Goal: Information Seeking & Learning: Learn about a topic

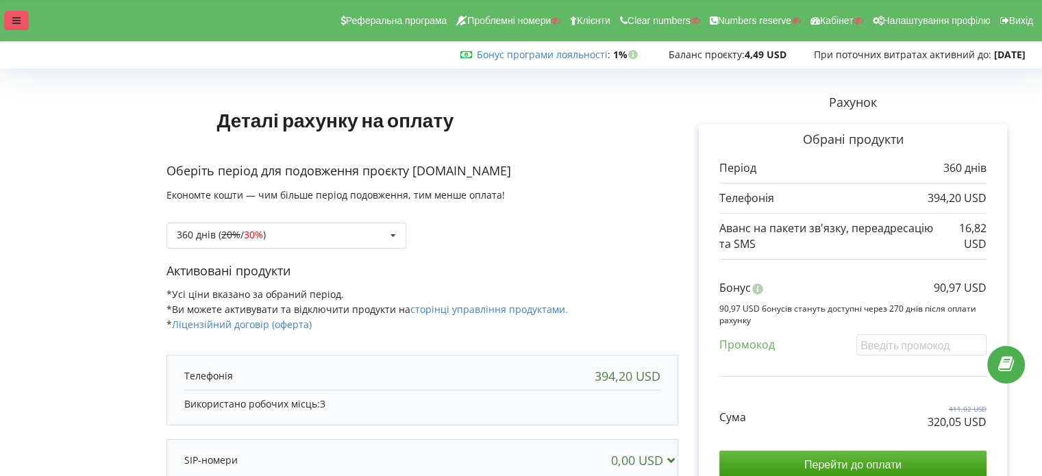
click at [19, 23] on icon at bounding box center [16, 21] width 8 height 10
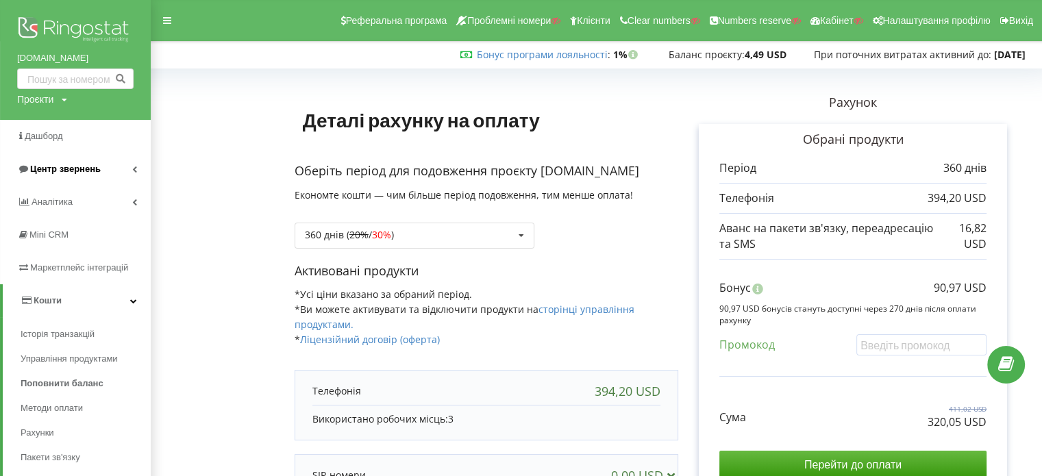
click at [63, 167] on span "Центр звернень" at bounding box center [65, 169] width 71 height 10
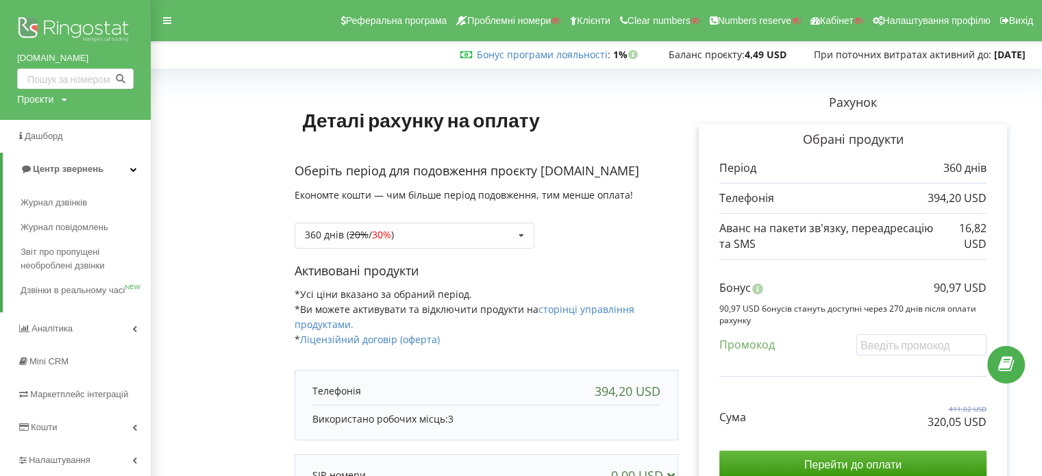
click at [65, 188] on div "Журнал дзвінків Журнал повідомлень Звіт про пропущені необроблені дзвінки Дзвін…" at bounding box center [75, 249] width 151 height 127
click at [63, 197] on span "Журнал дзвінків" at bounding box center [57, 203] width 73 height 14
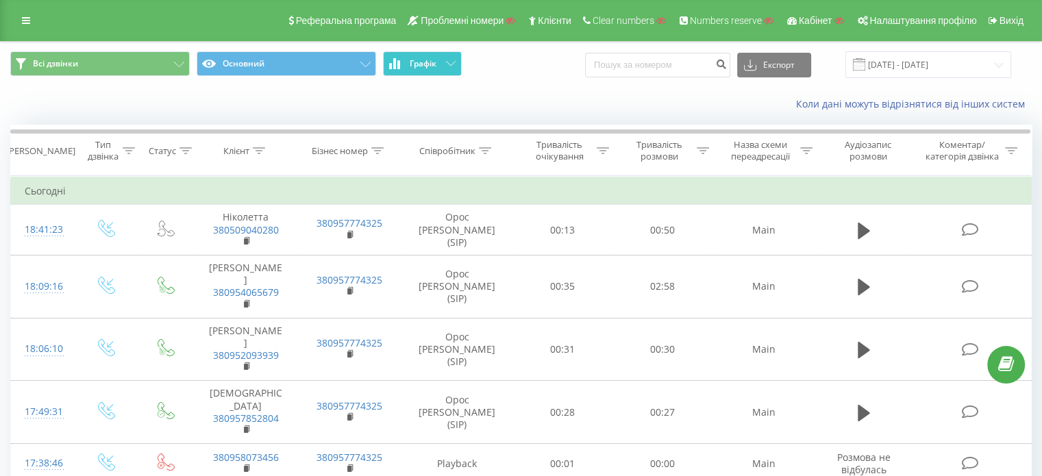
click at [408, 68] on button "Графік" at bounding box center [422, 63] width 79 height 25
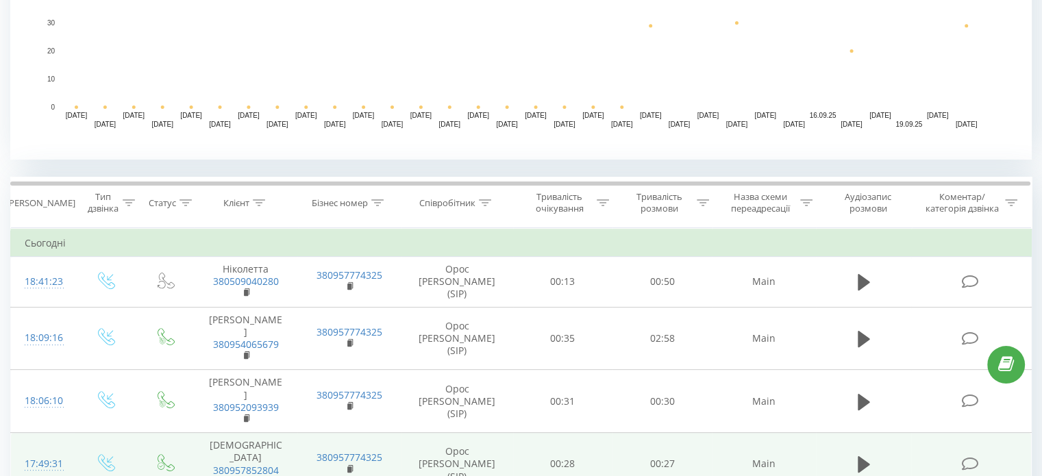
scroll to position [548, 0]
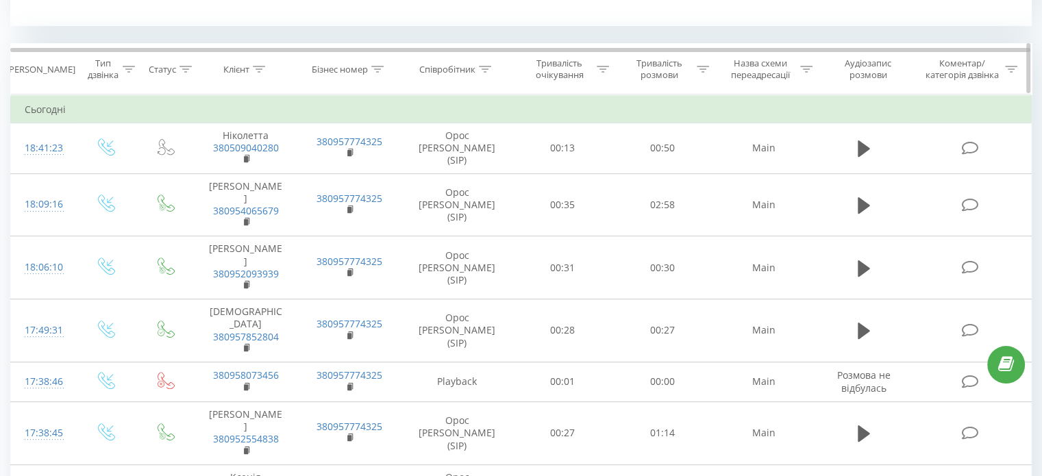
click at [134, 68] on icon at bounding box center [129, 69] width 12 height 7
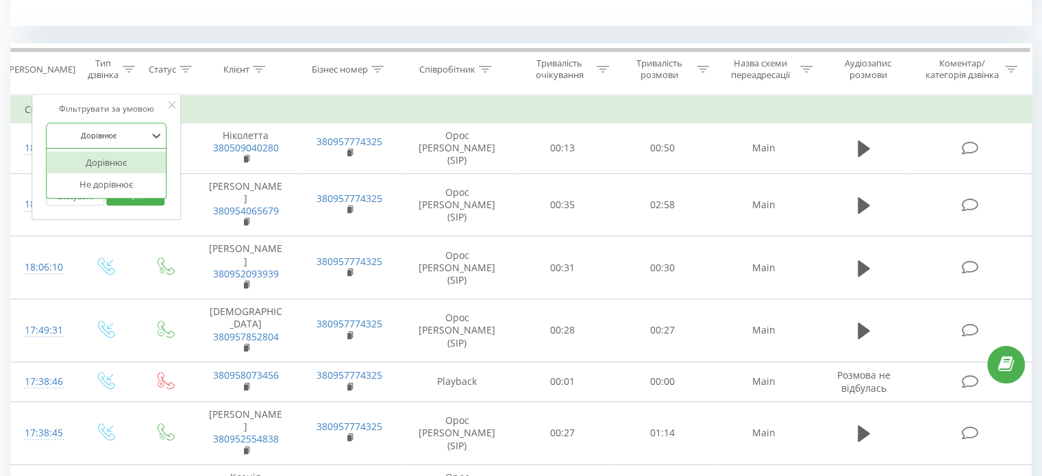
click at [115, 134] on div at bounding box center [98, 135] width 97 height 13
click at [134, 126] on div "Дорівнює" at bounding box center [99, 135] width 100 height 21
click at [132, 73] on div at bounding box center [129, 70] width 12 height 12
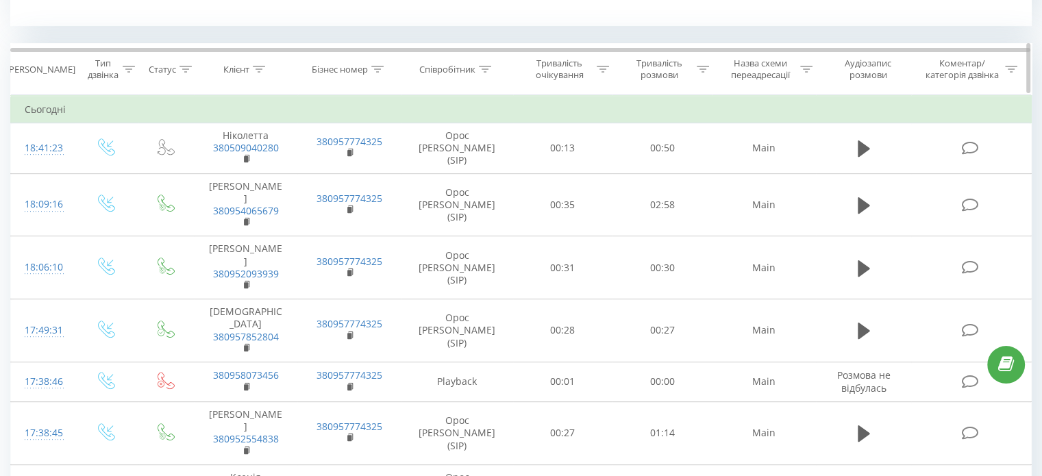
click at [130, 68] on icon at bounding box center [129, 69] width 12 height 7
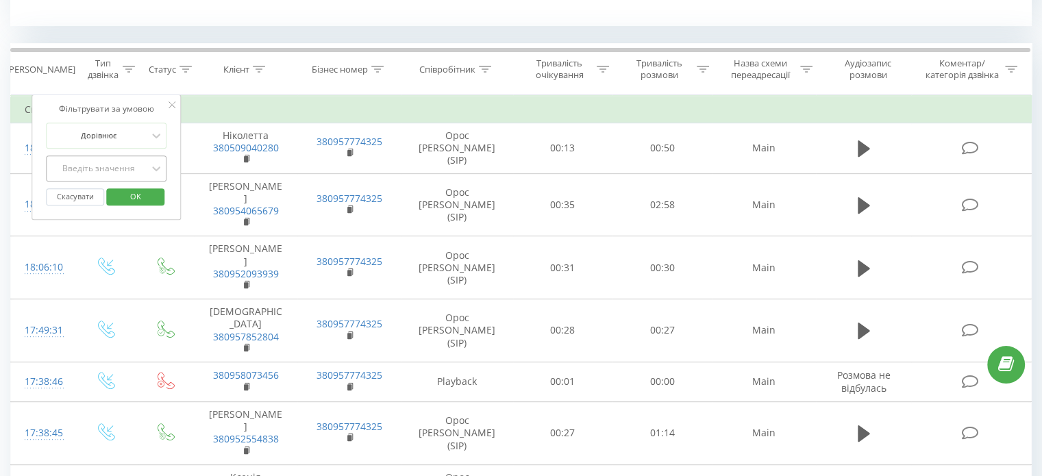
click at [132, 166] on div "Введіть значення" at bounding box center [98, 168] width 97 height 11
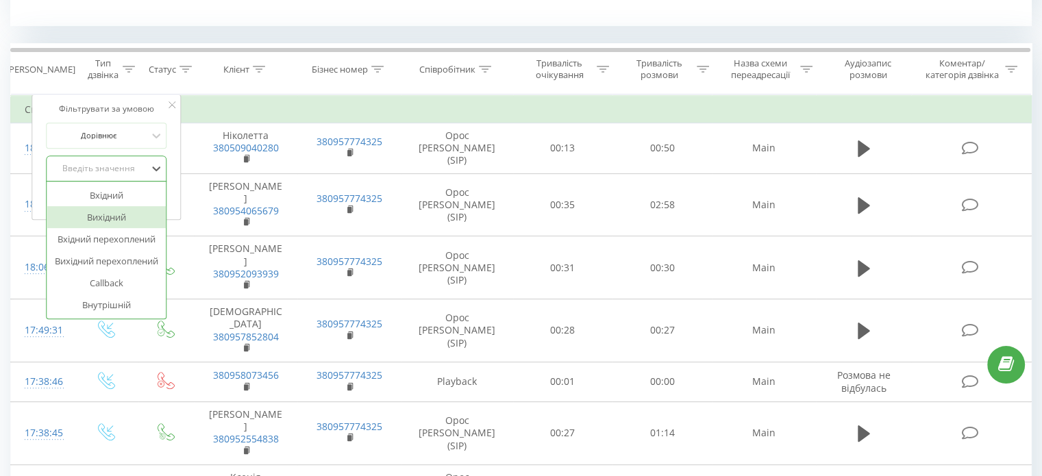
click at [112, 213] on div "Вихідний" at bounding box center [106, 217] width 119 height 22
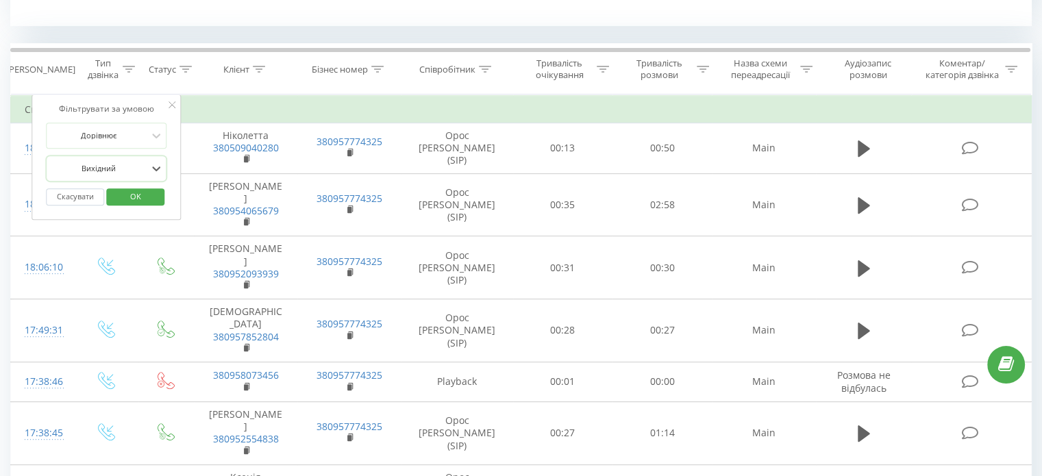
click at [132, 193] on span "OK" at bounding box center [135, 196] width 38 height 21
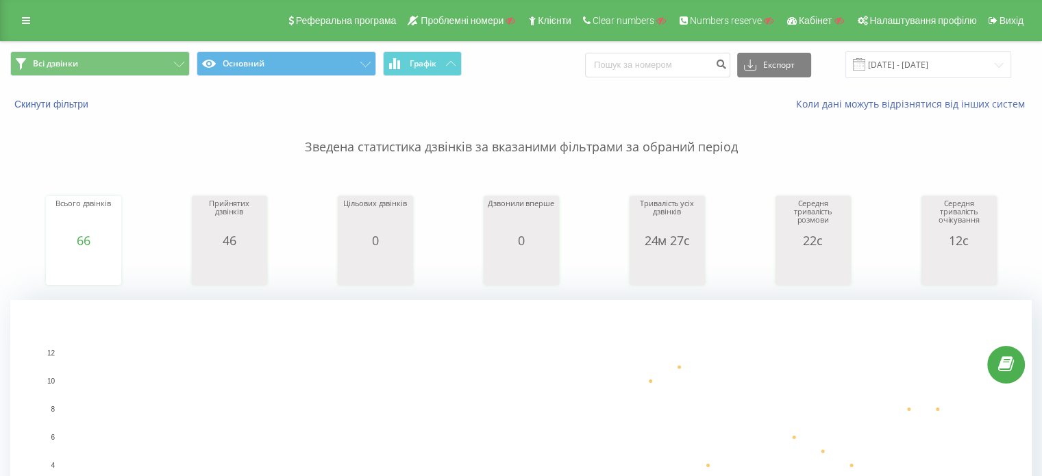
click at [30, 33] on div "Реферальна програма Проблемні номери Клієнти Clear numbers Numbers reserve Кабі…" at bounding box center [521, 20] width 1042 height 41
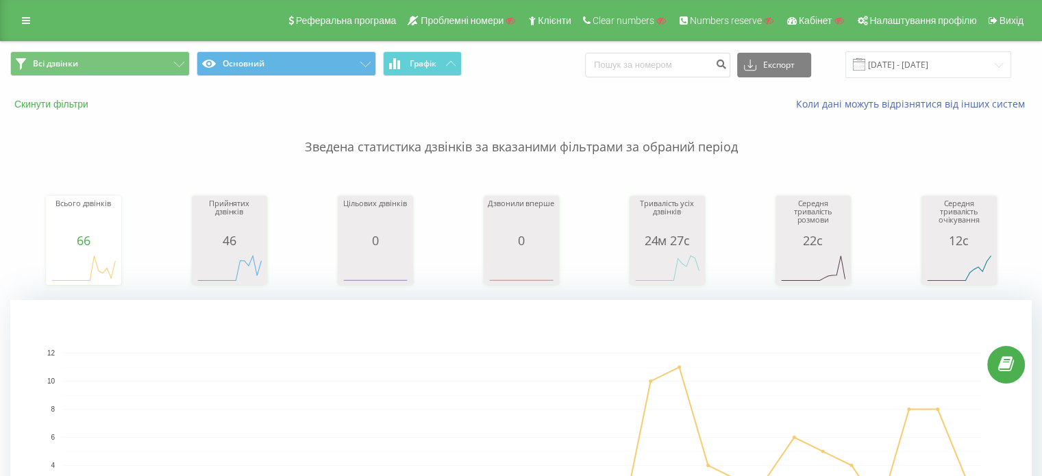
click at [49, 109] on button "Скинути фільтри" at bounding box center [52, 104] width 85 height 12
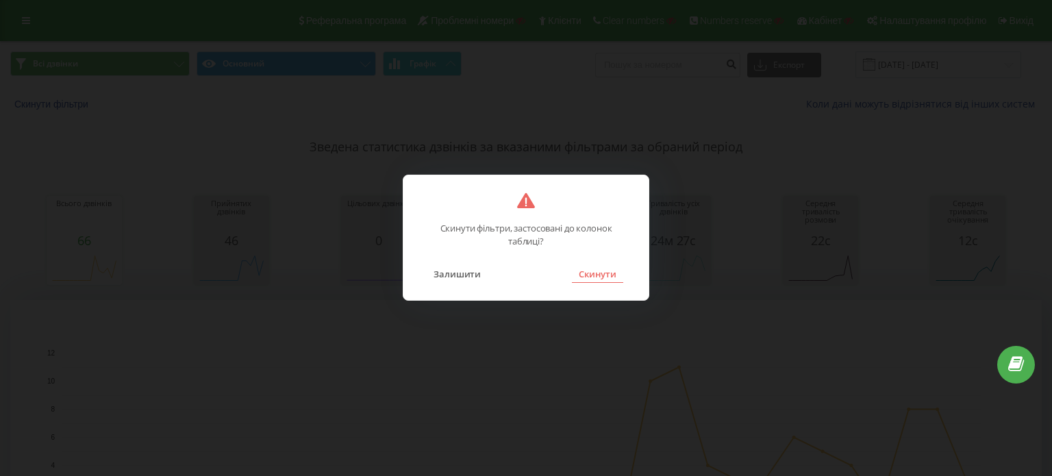
click at [613, 277] on button "Скинути" at bounding box center [597, 274] width 51 height 18
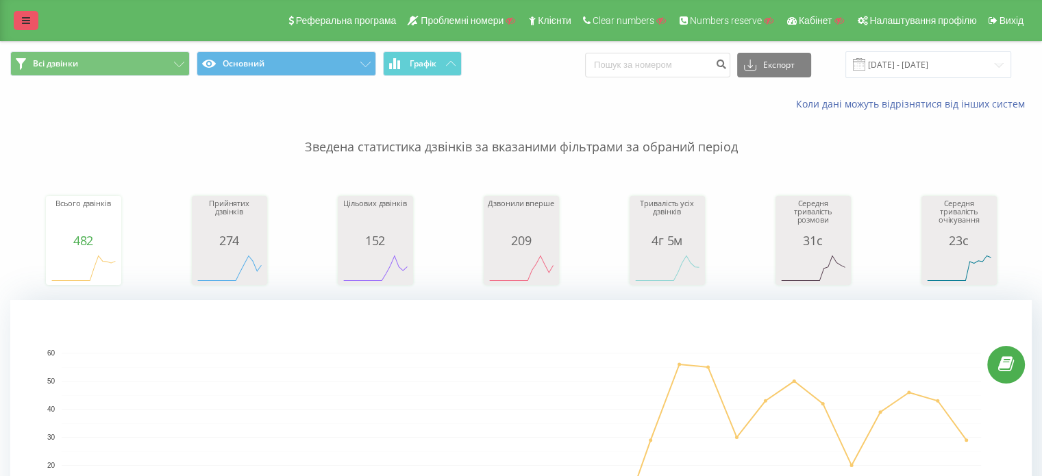
click at [19, 28] on link at bounding box center [26, 20] width 25 height 19
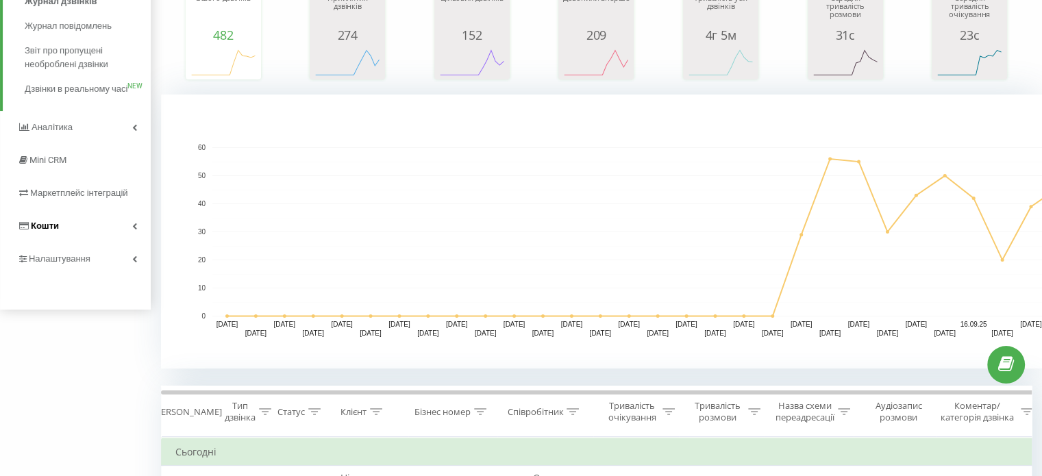
click at [46, 242] on link "Кошти" at bounding box center [75, 226] width 151 height 33
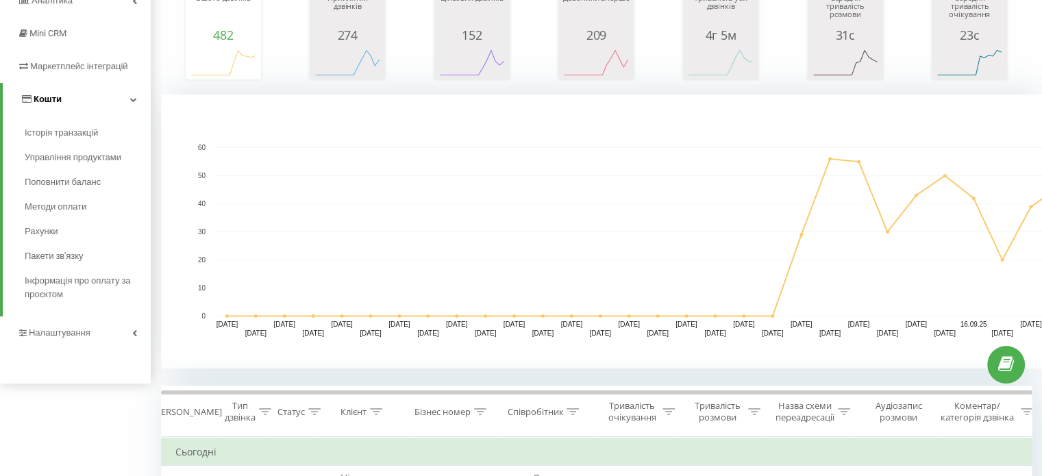
scroll to position [65, 0]
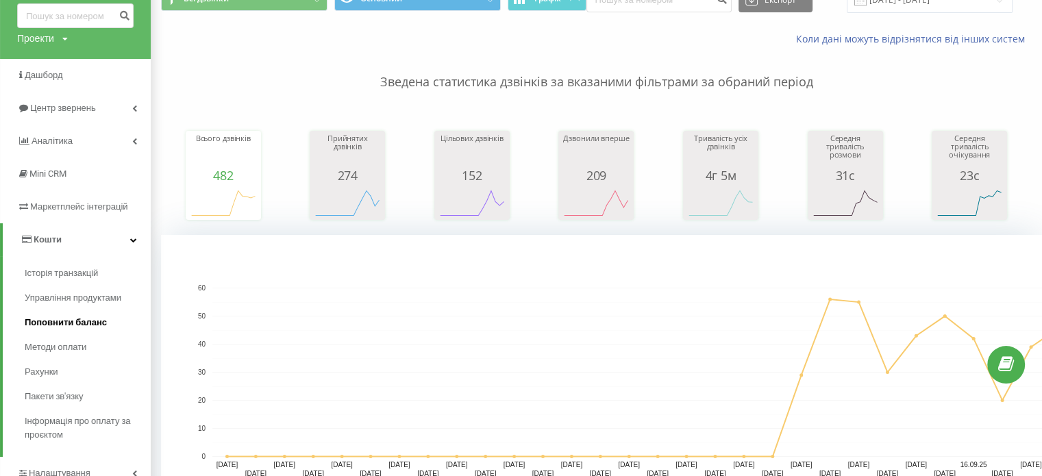
click at [64, 323] on span "Поповнити баланс" at bounding box center [66, 323] width 82 height 14
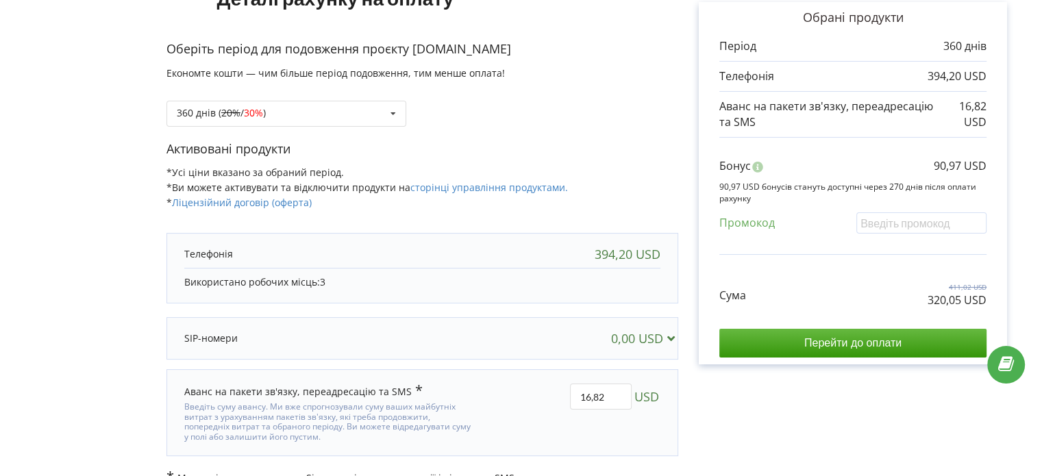
scroll to position [88, 0]
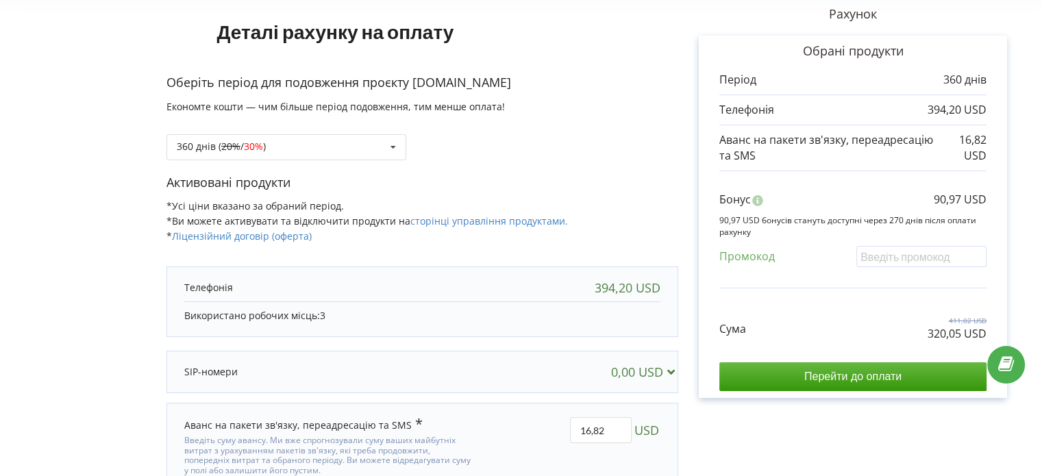
click at [328, 403] on div "Аванс на пакети зв'язку, переадресацію та SMS 16,82 USD" at bounding box center [422, 446] width 512 height 87
drag, startPoint x: 577, startPoint y: 426, endPoint x: 672, endPoint y: 429, distance: 95.3
click at [672, 429] on div "Аванс на пакети зв'язку, переадресацію та SMS 16,82 USD" at bounding box center [422, 446] width 503 height 72
click at [3, 210] on div "Деталі рахунку на оплату Оберіть період для подовження проєкту poryadniygazda.c…" at bounding box center [521, 259] width 1042 height 576
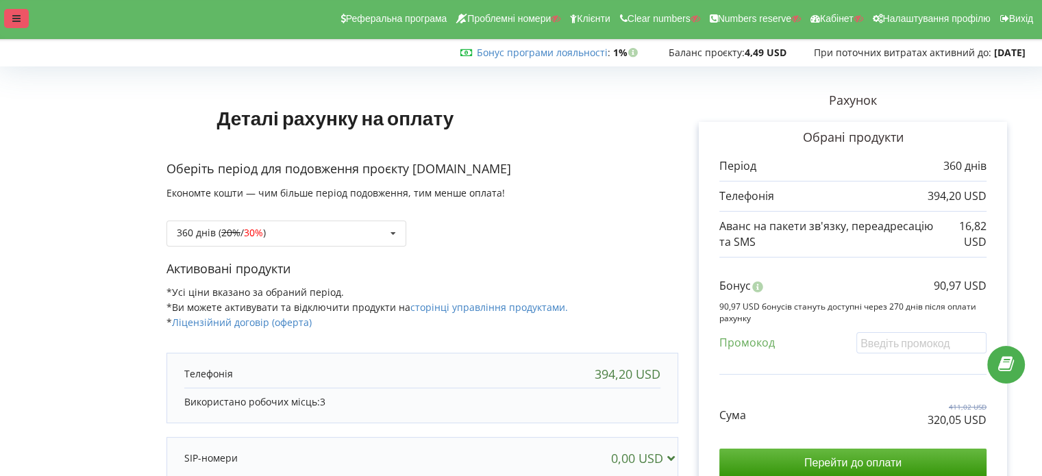
scroll to position [0, 0]
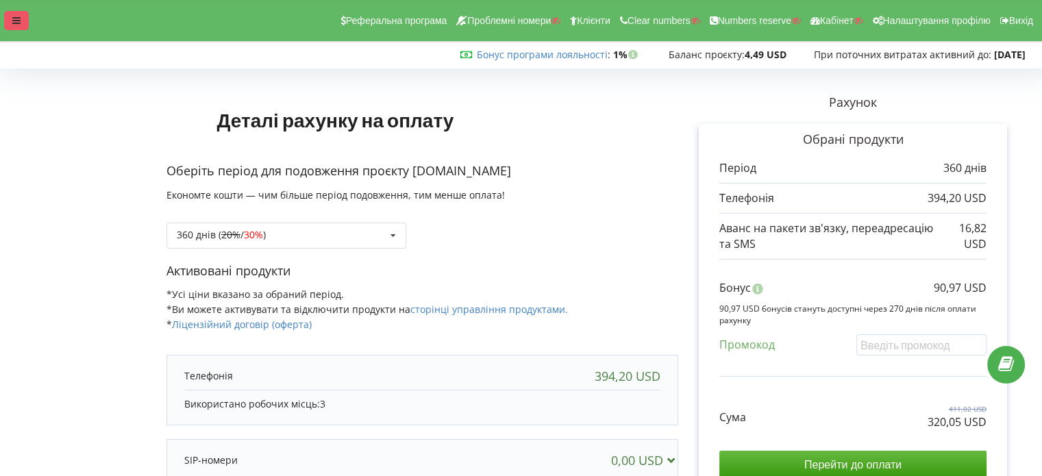
click at [23, 19] on div at bounding box center [16, 20] width 25 height 19
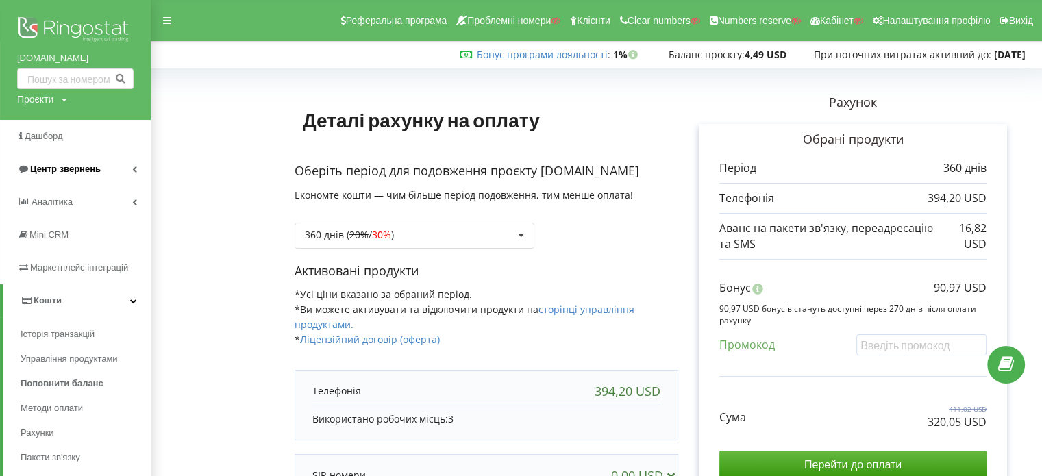
click at [31, 163] on span "Центр звернень" at bounding box center [59, 169] width 84 height 14
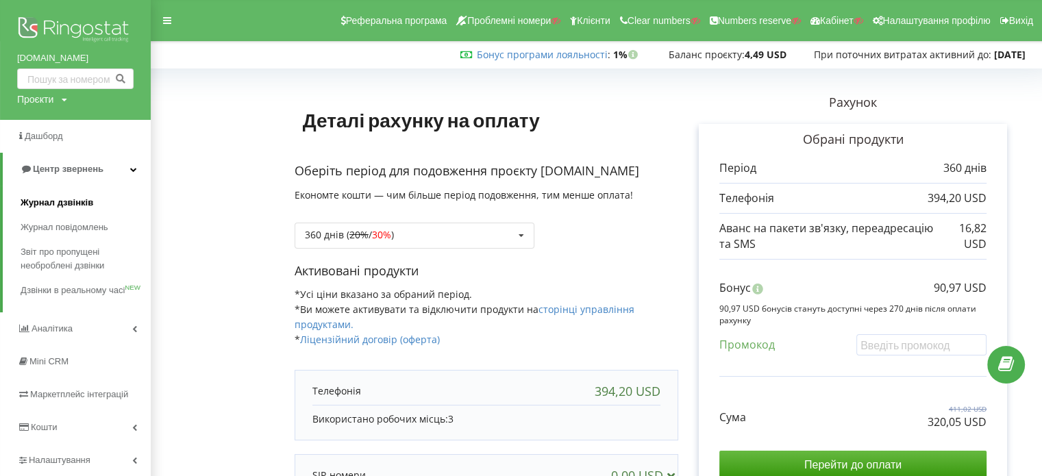
click at [73, 205] on span "Журнал дзвінків" at bounding box center [57, 203] width 73 height 14
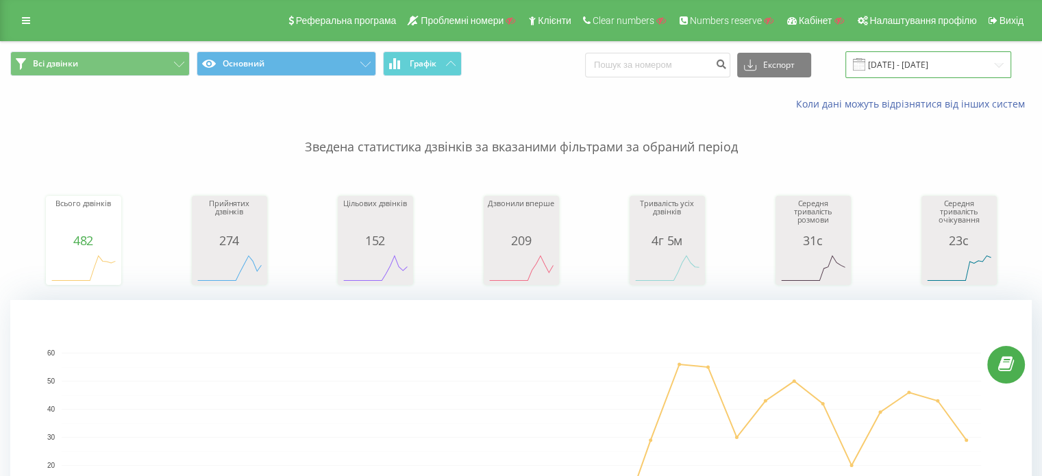
click at [911, 58] on input "[DATE] - [DATE]" at bounding box center [928, 64] width 166 height 27
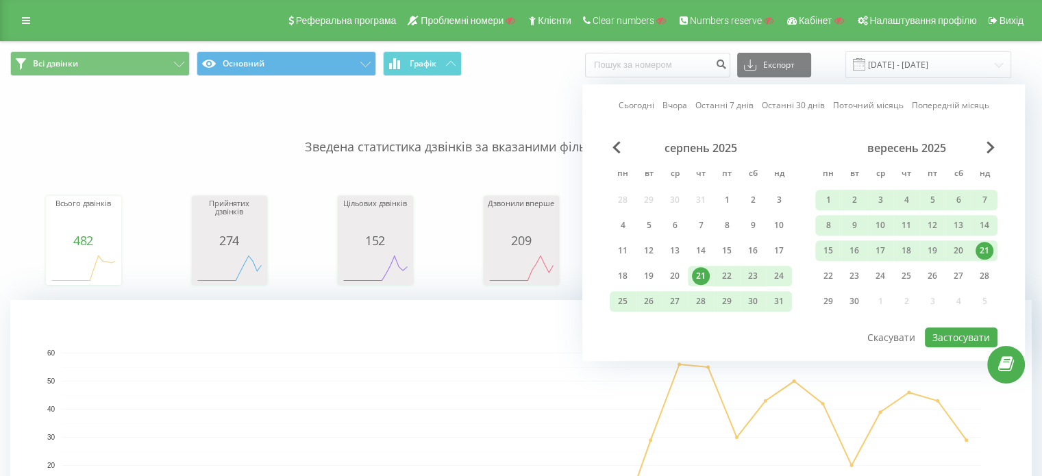
click at [792, 107] on link "Останні 30 днів" at bounding box center [793, 105] width 63 height 13
click at [967, 339] on button "Застосувати" at bounding box center [961, 337] width 73 height 20
type input "[DATE] - [DATE]"
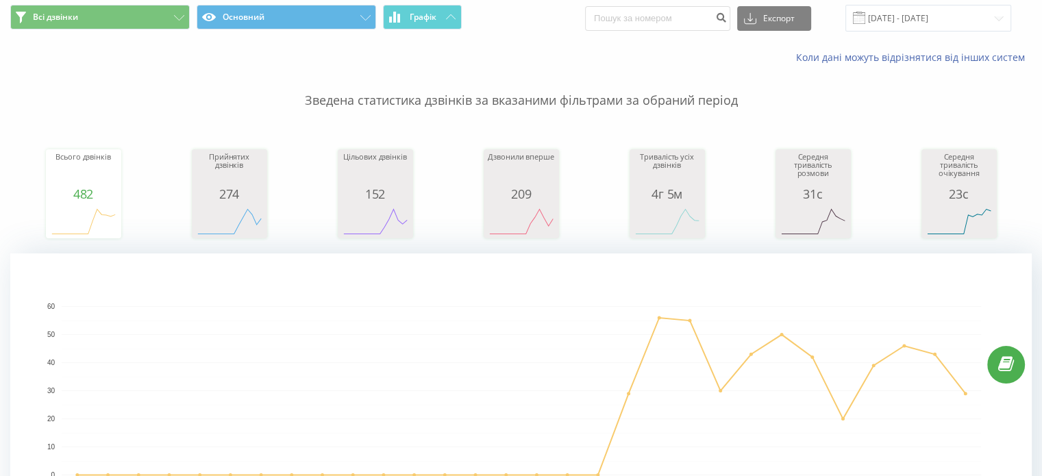
scroll to position [68, 0]
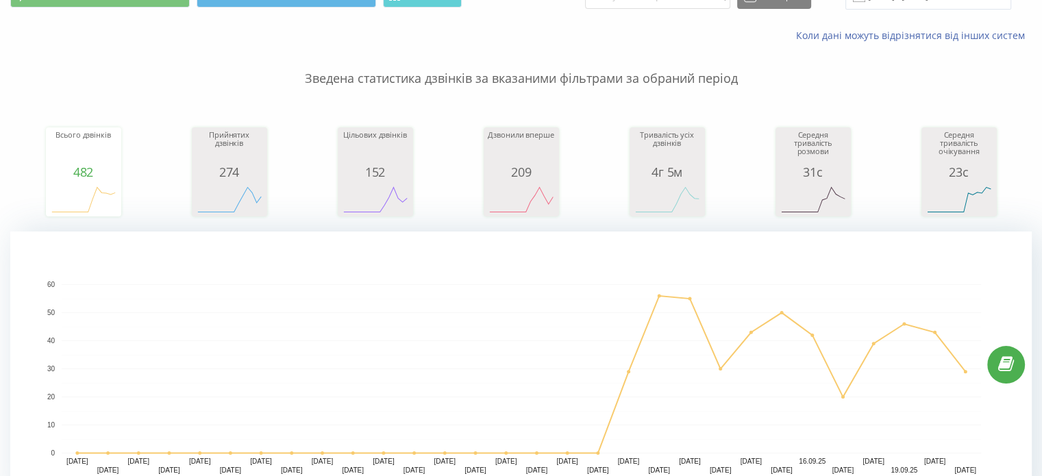
click at [164, 92] on div "Зведена статистика дзвінків за вказаними фільтрами за обраний період Всього дзв…" at bounding box center [520, 273] width 1021 height 463
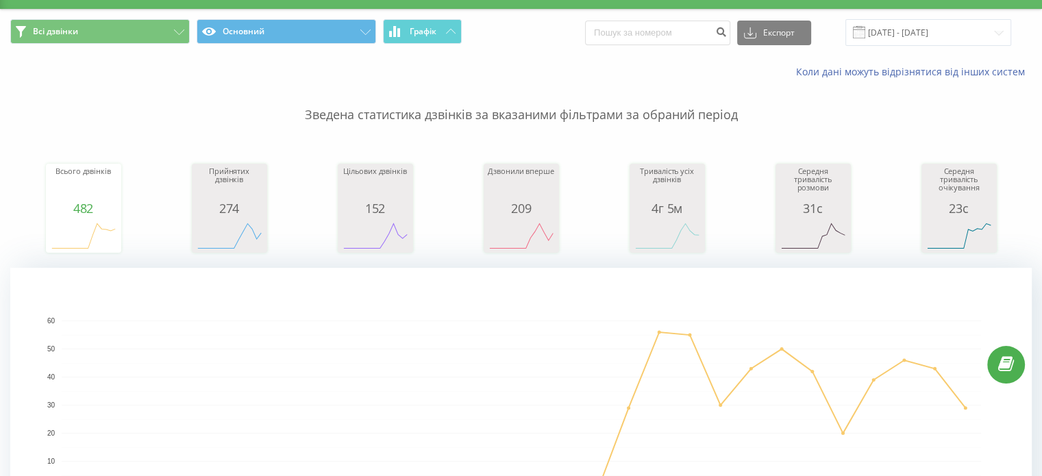
scroll to position [0, 0]
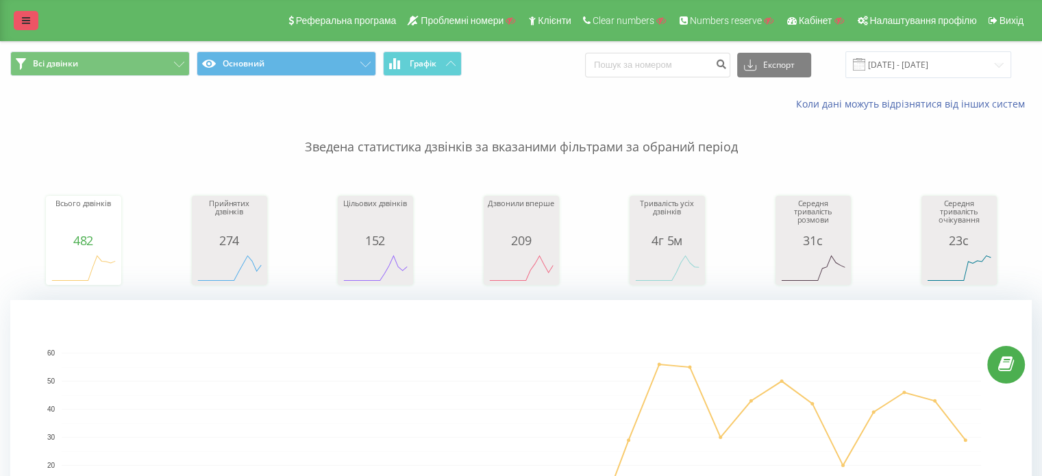
click at [29, 27] on link at bounding box center [26, 20] width 25 height 19
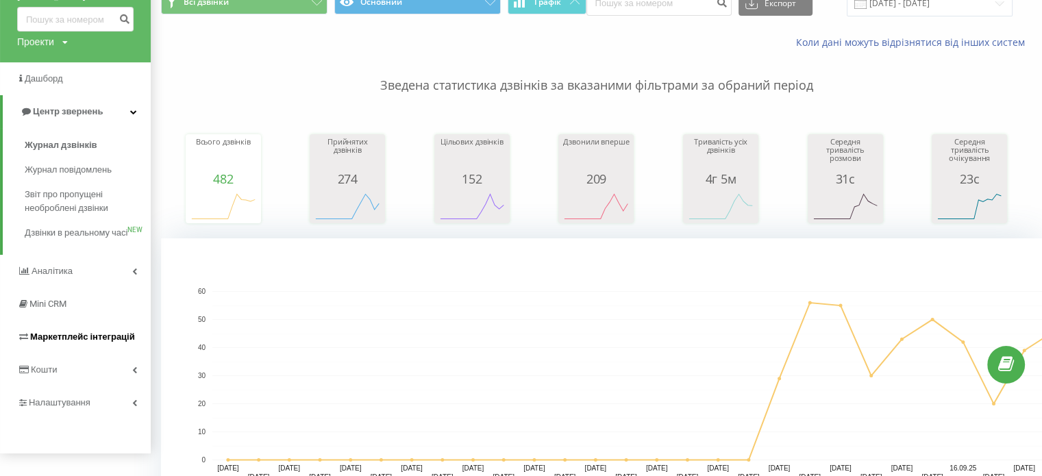
scroll to position [68, 0]
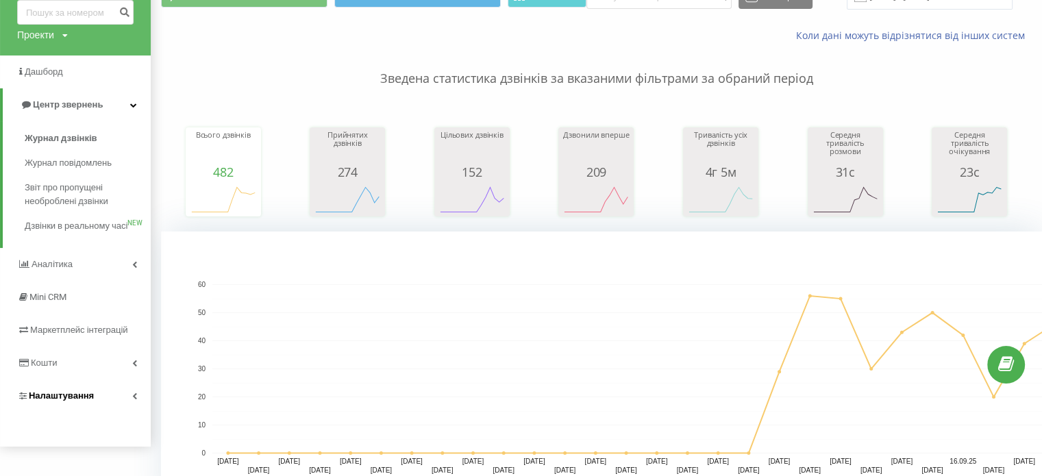
click at [43, 412] on link "Налаштування" at bounding box center [75, 395] width 151 height 33
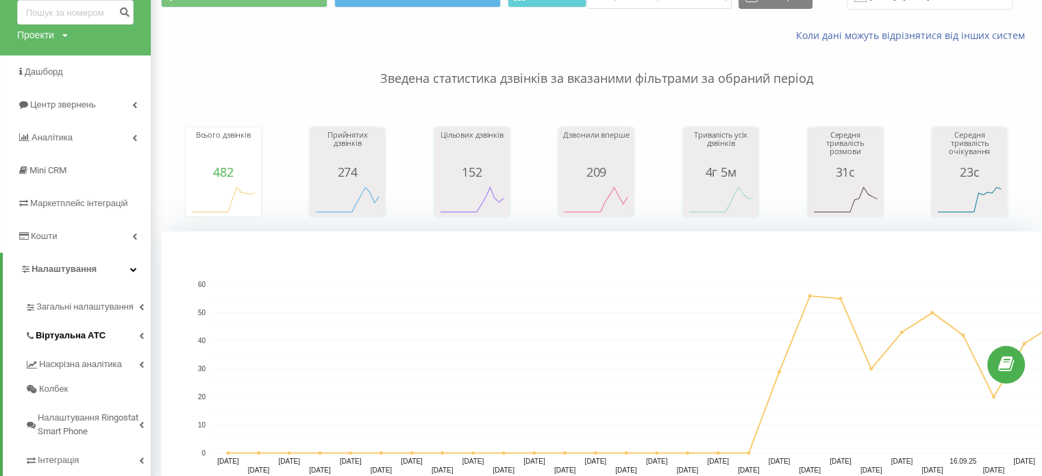
click at [55, 340] on span "Віртуальна АТС" at bounding box center [71, 336] width 70 height 14
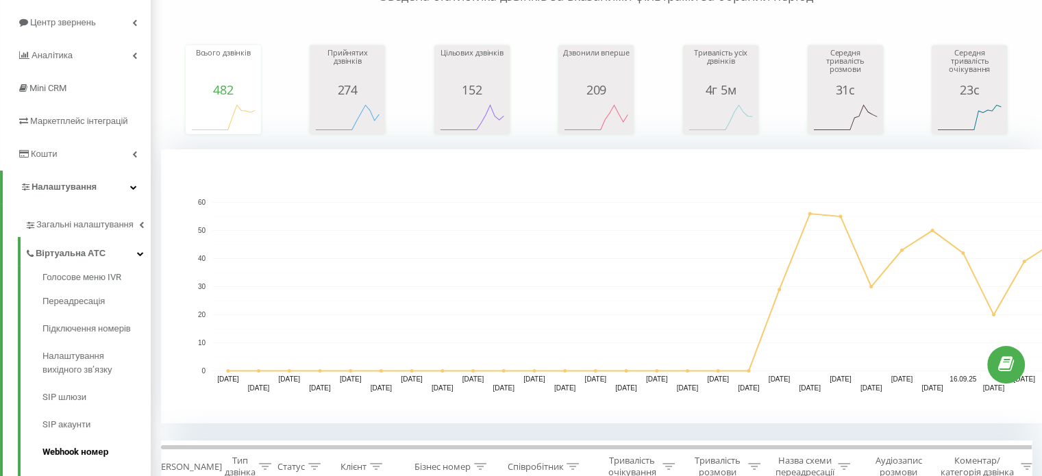
scroll to position [205, 0]
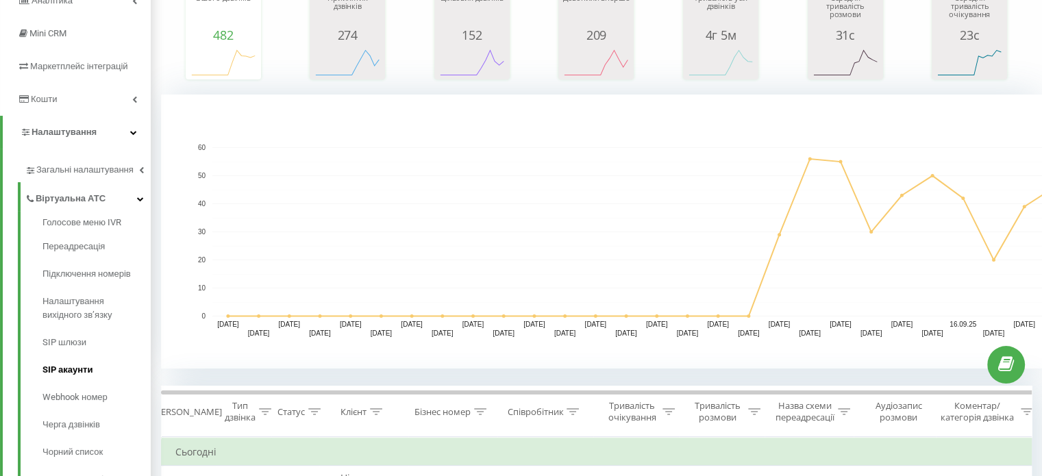
click at [74, 372] on span "SIP акаунти" at bounding box center [67, 370] width 50 height 14
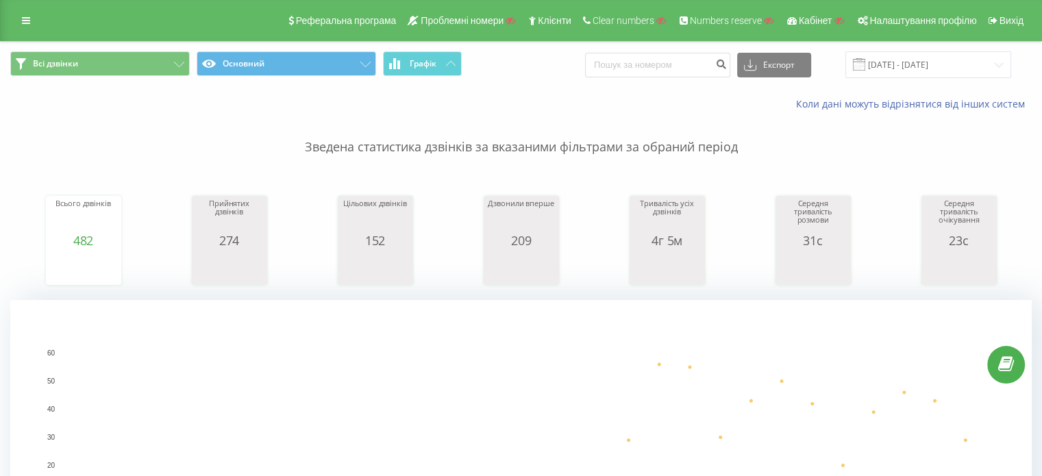
drag, startPoint x: 415, startPoint y: 112, endPoint x: 418, endPoint y: 103, distance: 9.3
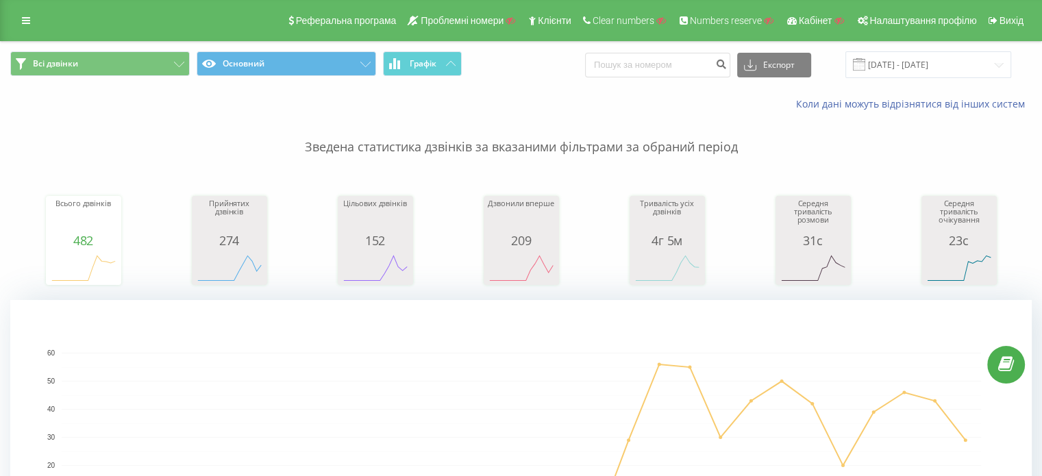
click at [415, 112] on p "Зведена статистика дзвінків за вказаними фільтрами за обраний період" at bounding box center [520, 133] width 1021 height 45
click at [425, 60] on span "Графік" at bounding box center [423, 64] width 27 height 10
